Goal: Task Accomplishment & Management: Use online tool/utility

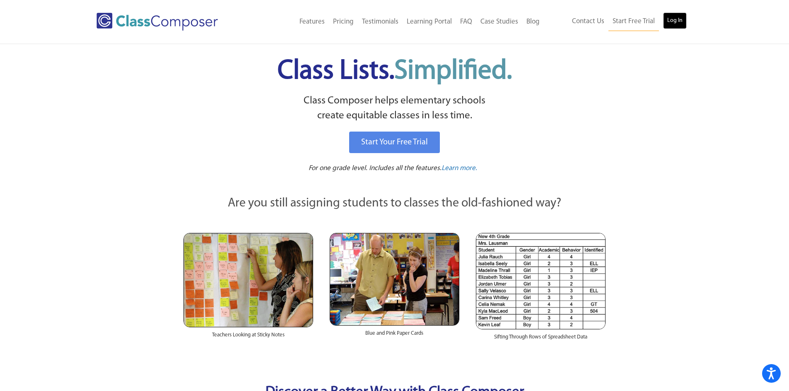
click at [679, 17] on link "Log In" at bounding box center [675, 20] width 24 height 17
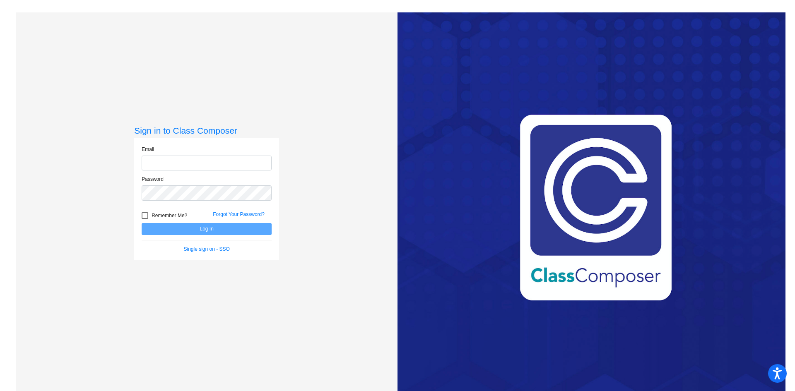
type input "ihand@rcschool.org"
click at [217, 228] on button "Log In" at bounding box center [207, 229] width 130 height 12
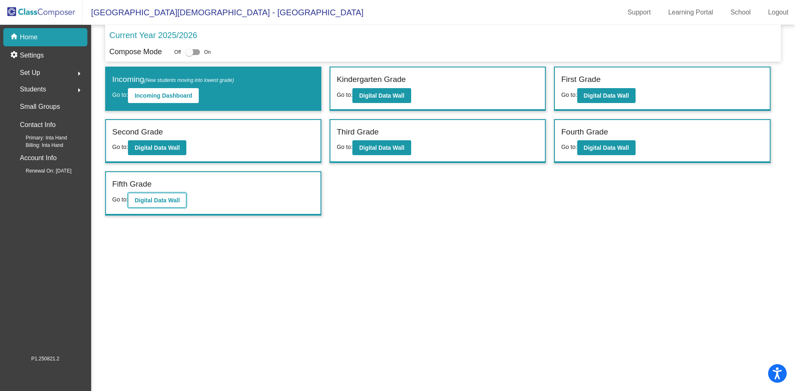
click at [169, 200] on b "Digital Data Wall" at bounding box center [157, 200] width 45 height 7
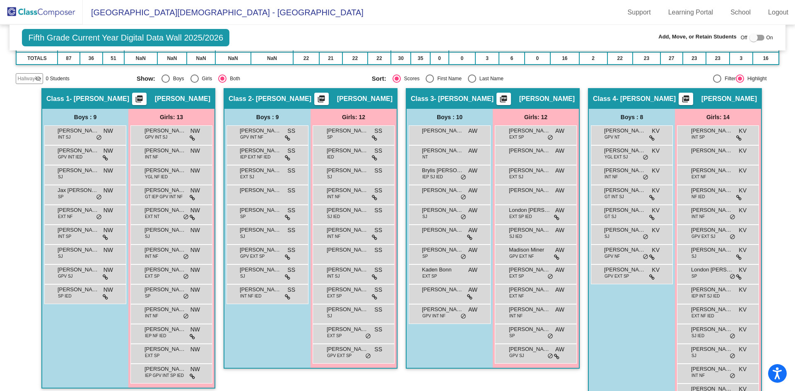
scroll to position [150, 0]
